Goal: Register for event/course

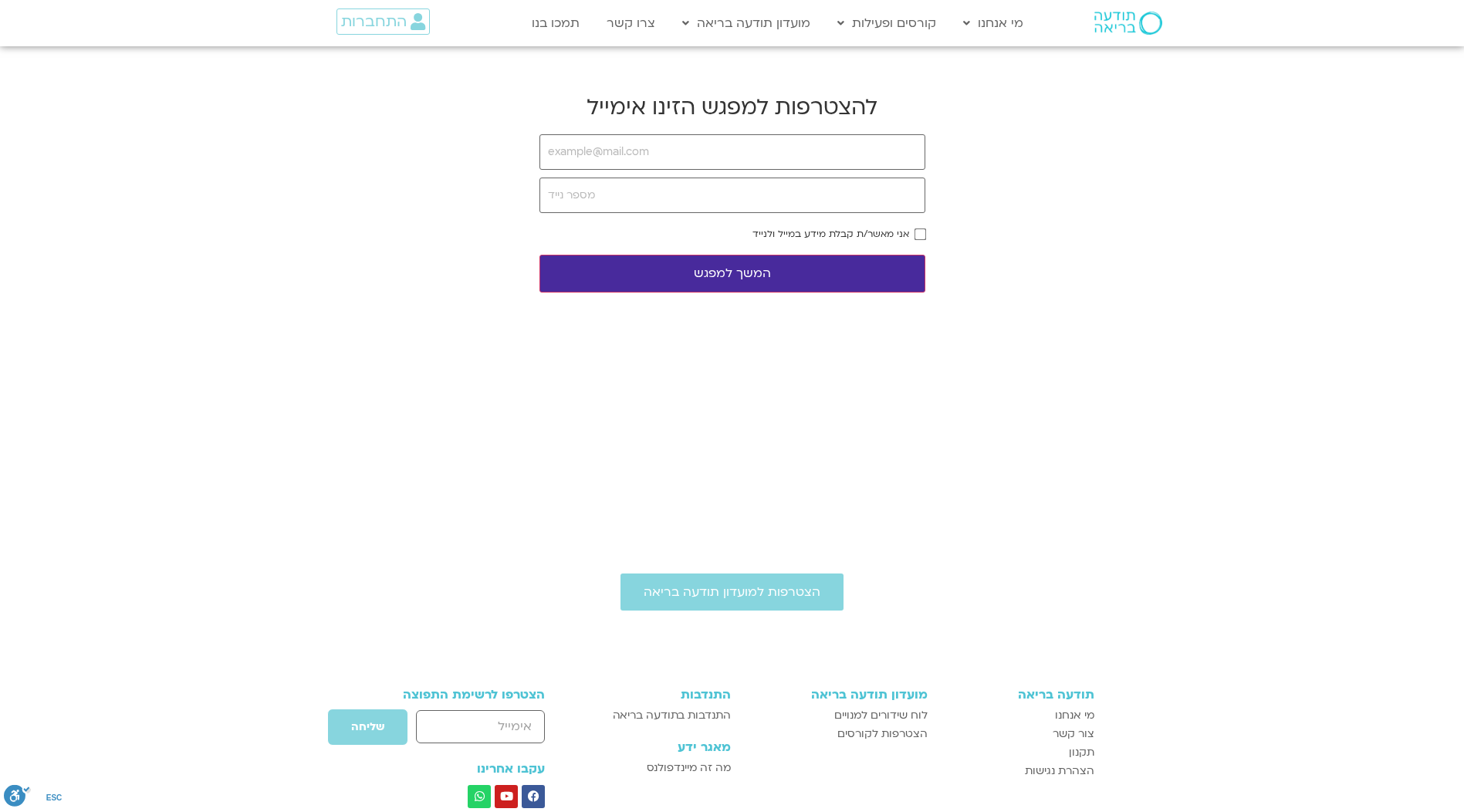
type input "[PERSON_NAME][EMAIL_ADDRESS][DOMAIN_NAME]"
click at [652, 200] on input "tel" at bounding box center [732, 195] width 386 height 36
type input "0544222850"
click at [717, 276] on button "המשך למפגש" at bounding box center [732, 272] width 386 height 37
click at [757, 267] on button "המשך למפגש" at bounding box center [732, 272] width 386 height 37
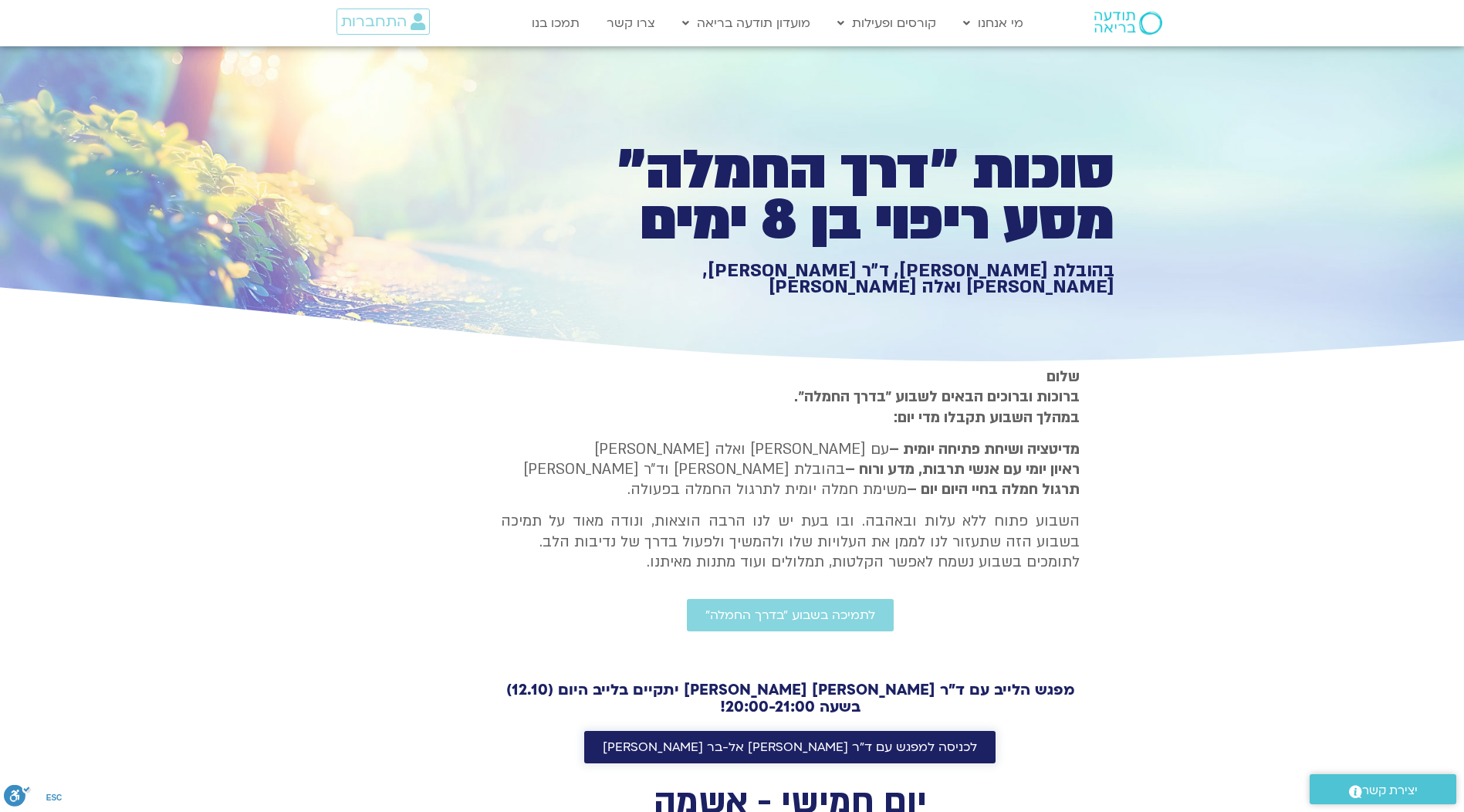
click at [823, 742] on span "לכניסה למפגש עם ד"ר אסף סטי אל-בר ודנה ברגר" at bounding box center [789, 746] width 375 height 14
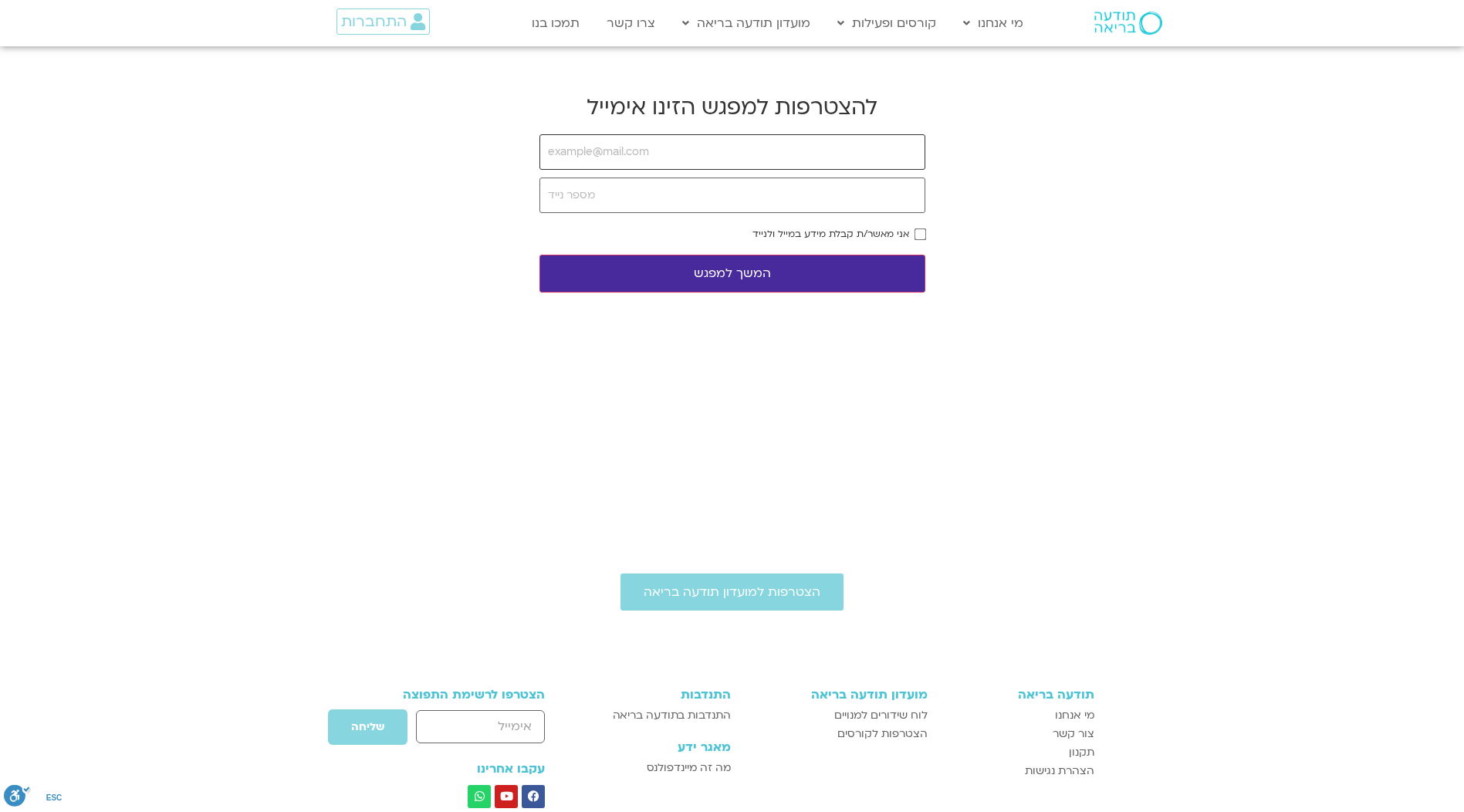
click at [697, 148] on input "email" at bounding box center [732, 151] width 386 height 36
type input "ayala@ayalaserfaty.com"
type input "0544222850"
click at [752, 272] on button "המשך למפגש" at bounding box center [732, 272] width 386 height 37
